Goal: Information Seeking & Learning: Learn about a topic

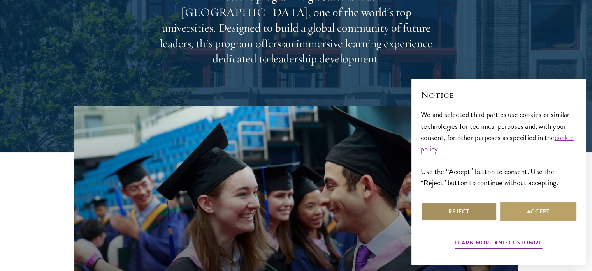
click at [429, 211] on button "Reject" at bounding box center [459, 211] width 76 height 19
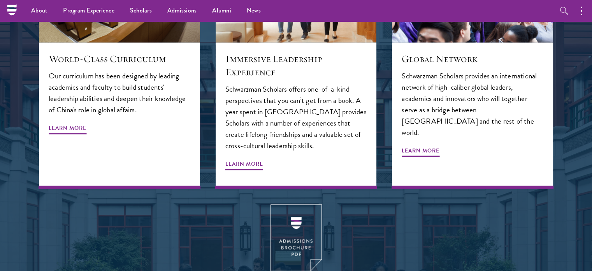
scroll to position [892, 0]
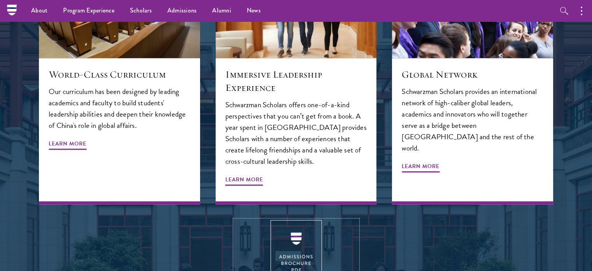
click at [292, 220] on img at bounding box center [296, 253] width 51 height 67
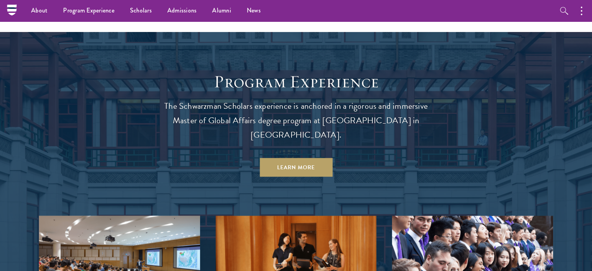
scroll to position [612, 0]
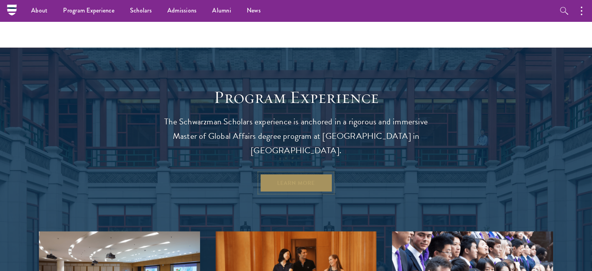
click at [283, 173] on link "Learn More" at bounding box center [296, 182] width 73 height 19
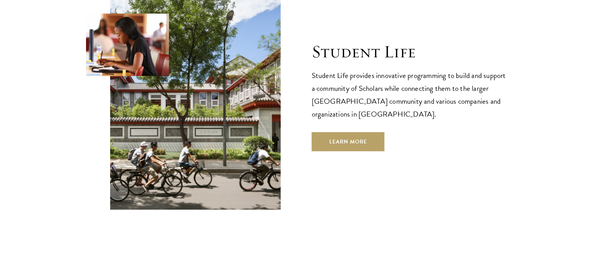
scroll to position [2615, 0]
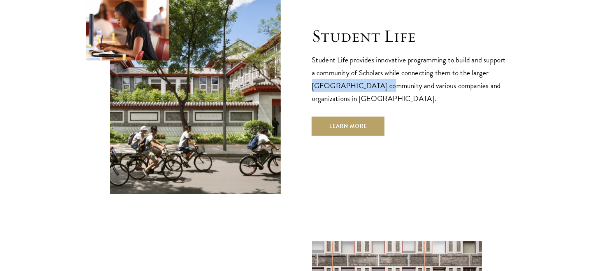
drag, startPoint x: 389, startPoint y: 58, endPoint x: 331, endPoint y: 54, distance: 58.1
click at [331, 54] on p "Student Life provides innovative programming to build and support a community o…" at bounding box center [409, 78] width 195 height 51
click at [414, 92] on div "Student Life Student Life provides innovative programming to build and support …" at bounding box center [409, 80] width 195 height 110
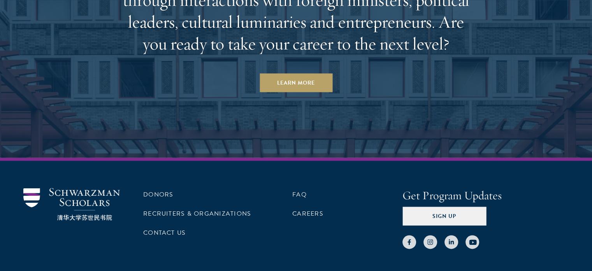
scroll to position [4051, 0]
